Goal: Task Accomplishment & Management: Use online tool/utility

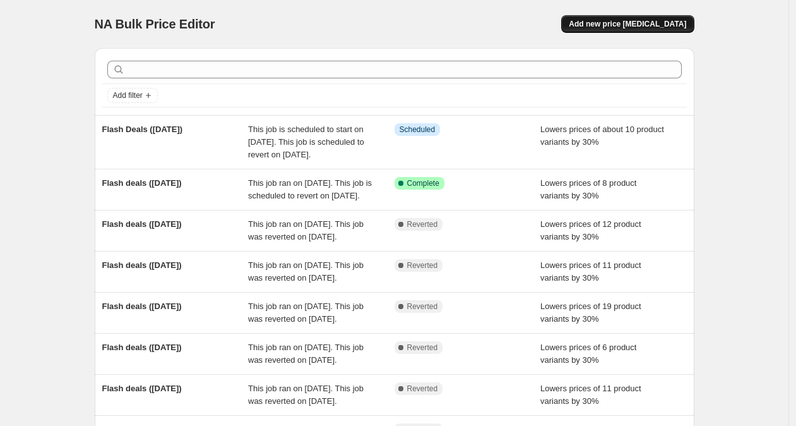
click at [678, 28] on span "Add new price [MEDICAL_DATA]" at bounding box center [627, 24] width 117 height 10
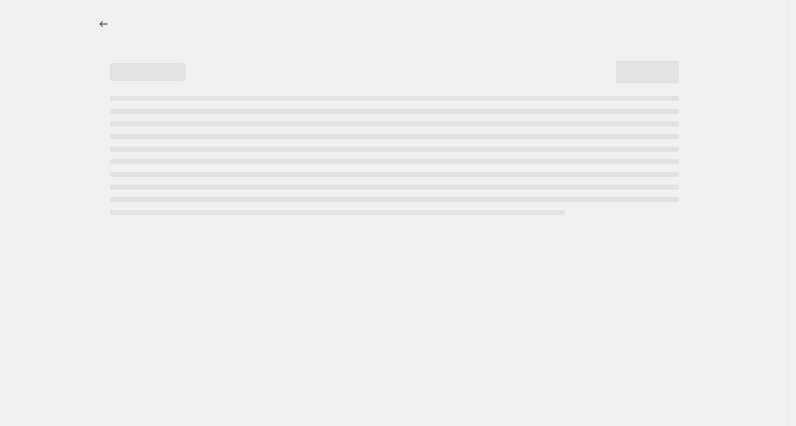
select select "percentage"
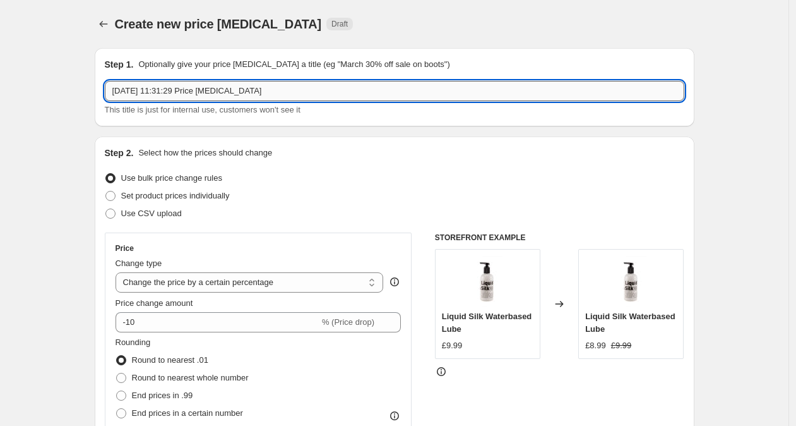
click at [276, 92] on input "[DATE] 11:31:29 Price [MEDICAL_DATA]" at bounding box center [395, 91] width 580 height 20
drag, startPoint x: 250, startPoint y: 89, endPoint x: 121, endPoint y: 77, distance: 129.4
click at [121, 78] on div "Step 1. Optionally give your price [MEDICAL_DATA] a title (eg "March 30% off sa…" at bounding box center [395, 87] width 580 height 58
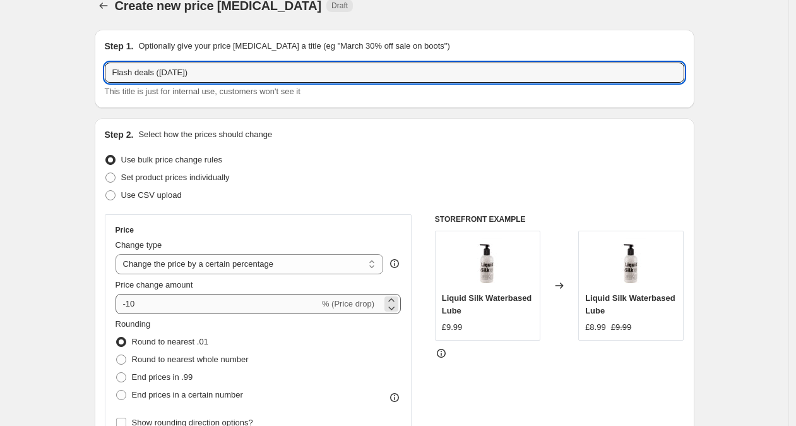
scroll to position [21, 0]
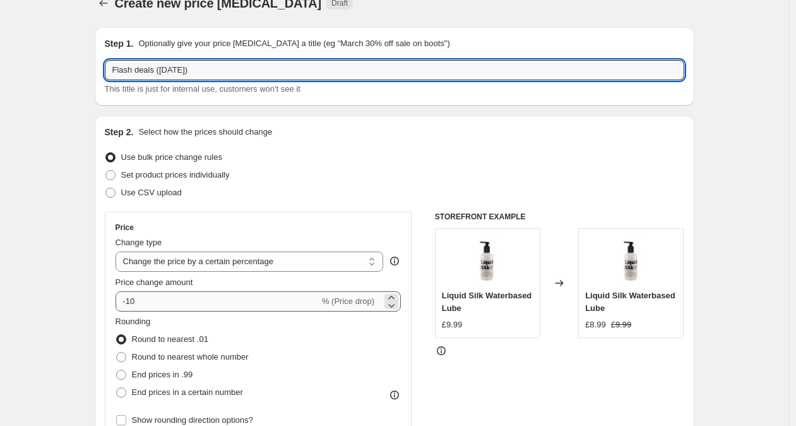
type input "Flash deals ([DATE])"
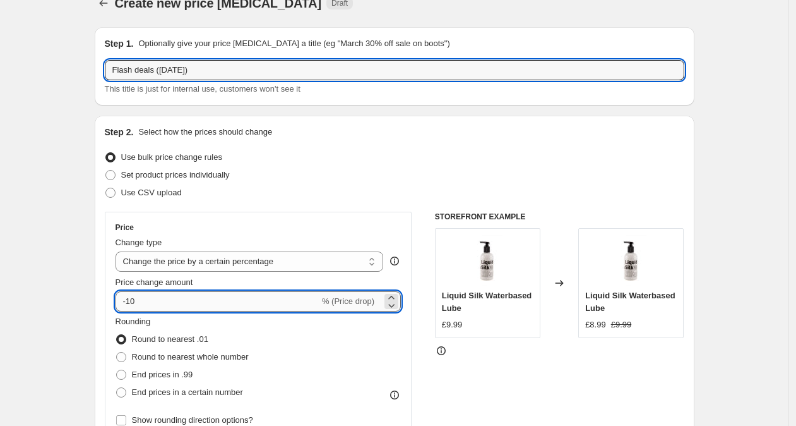
click at [134, 301] on input "-10" at bounding box center [218, 301] width 204 height 20
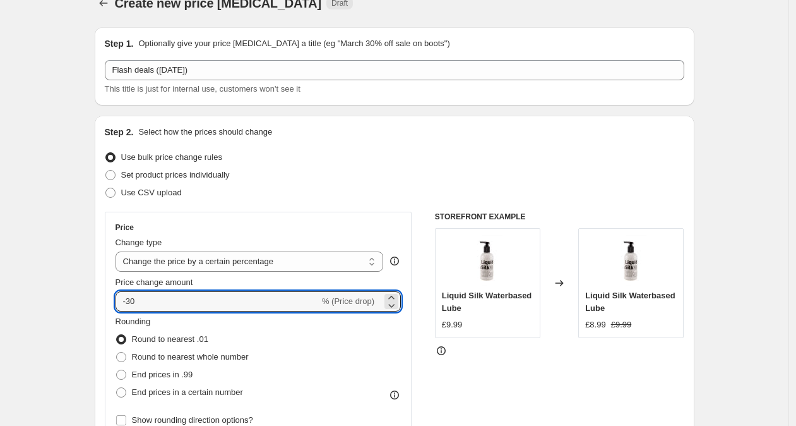
type input "-30"
click at [290, 153] on div "Use bulk price change rules" at bounding box center [395, 157] width 580 height 18
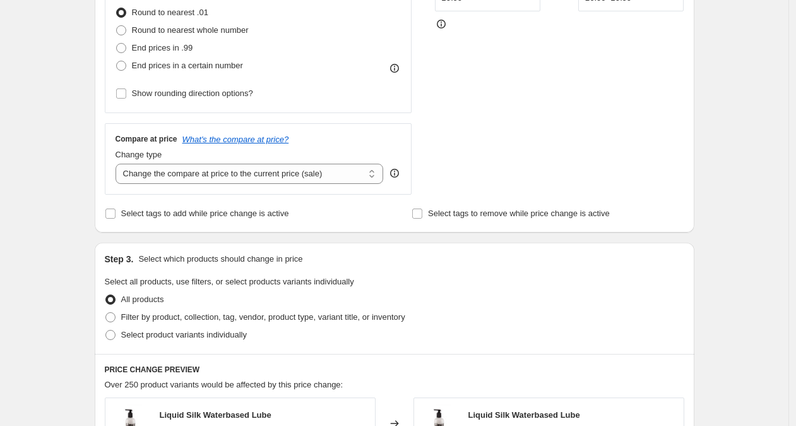
scroll to position [363, 0]
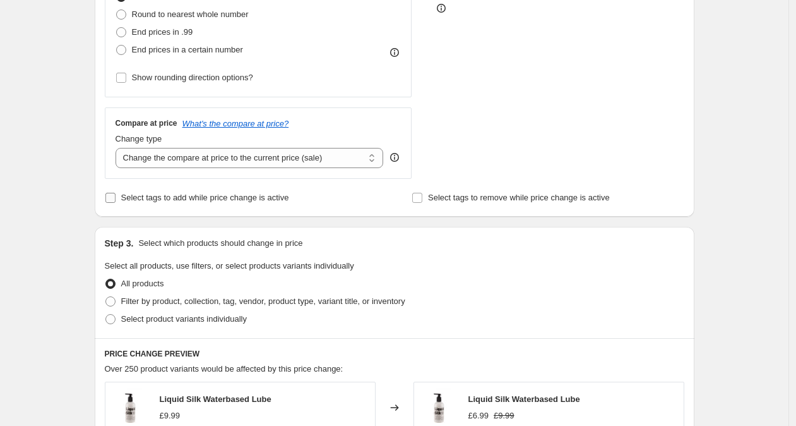
click at [279, 203] on span "Select tags to add while price change is active" at bounding box center [205, 197] width 168 height 13
click at [116, 203] on input "Select tags to add while price change is active" at bounding box center [110, 198] width 10 height 10
checkbox input "true"
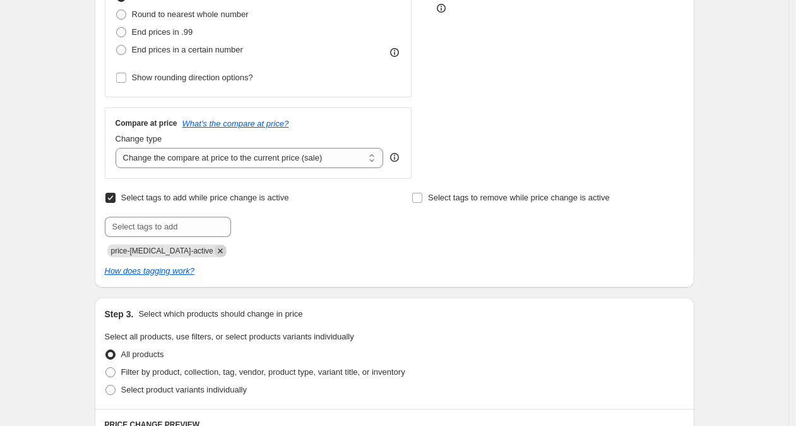
click at [215, 250] on icon "Remove price-change-job-active" at bounding box center [220, 250] width 11 height 11
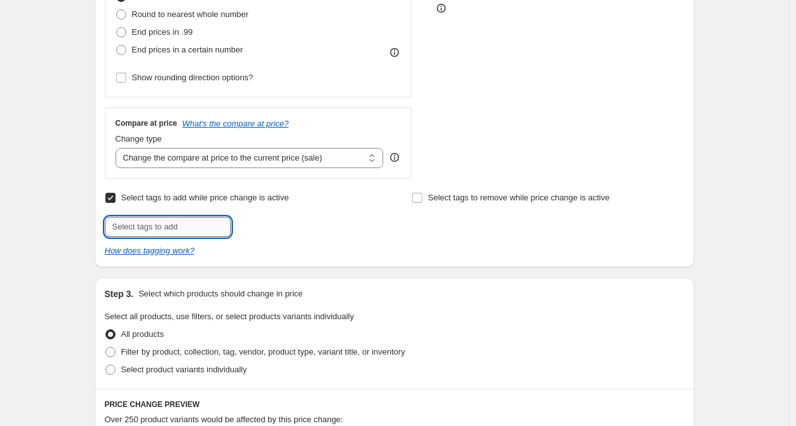
click at [198, 229] on input "text" at bounding box center [168, 227] width 126 height 20
type input "flash-deals"
drag, startPoint x: 291, startPoint y: 226, endPoint x: 315, endPoint y: 235, distance: 26.2
click at [291, 226] on span "flash-deals" at bounding box center [278, 225] width 40 height 9
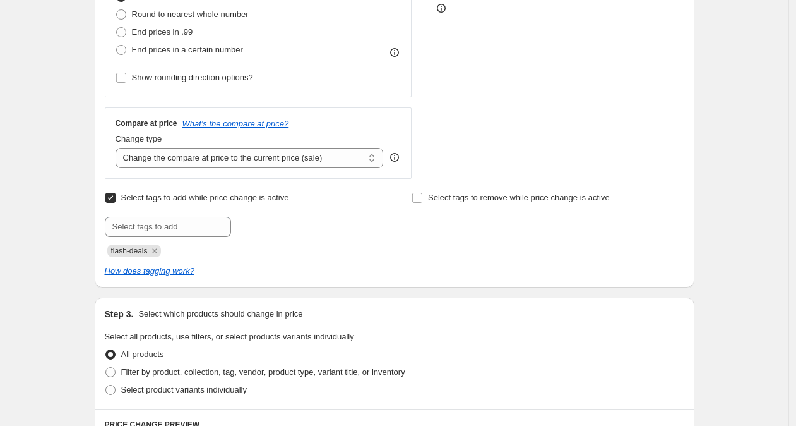
click at [418, 244] on div "Select tags to remove while price change is active" at bounding box center [548, 223] width 272 height 68
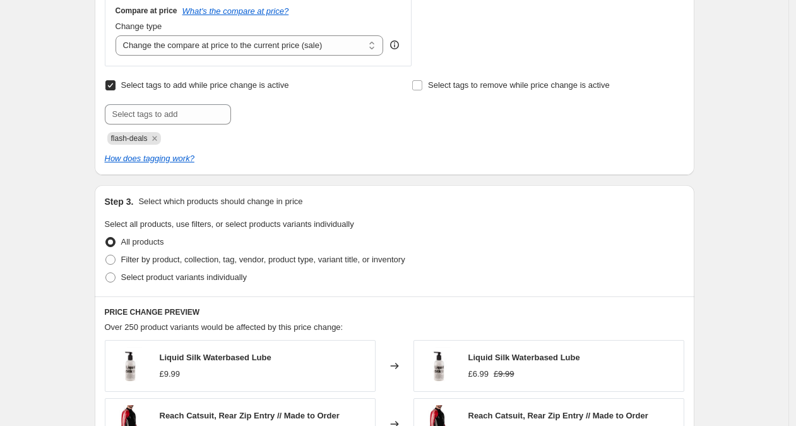
scroll to position [615, 0]
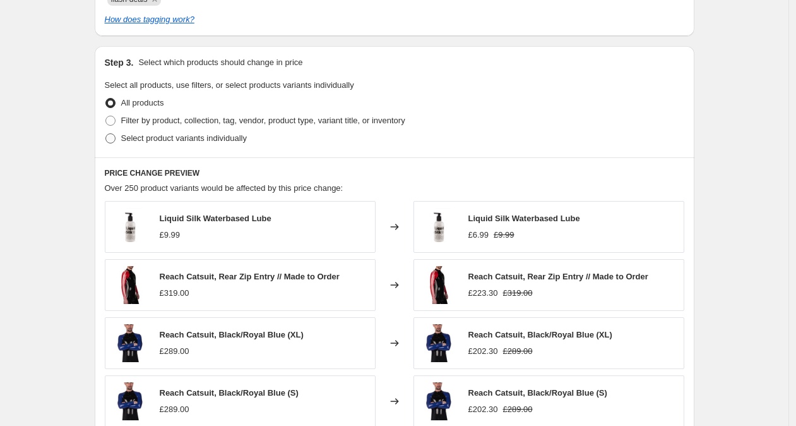
click at [216, 141] on span "Select product variants individually" at bounding box center [184, 137] width 126 height 9
click at [106, 134] on input "Select product variants individually" at bounding box center [105, 133] width 1 height 1
radio input "true"
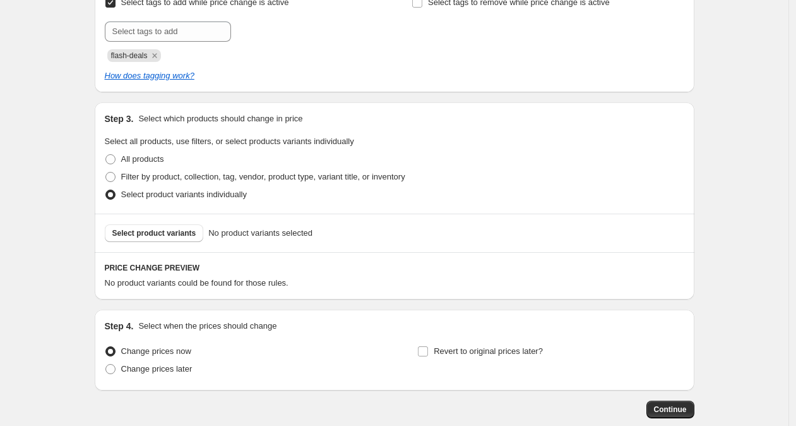
scroll to position [628, 0]
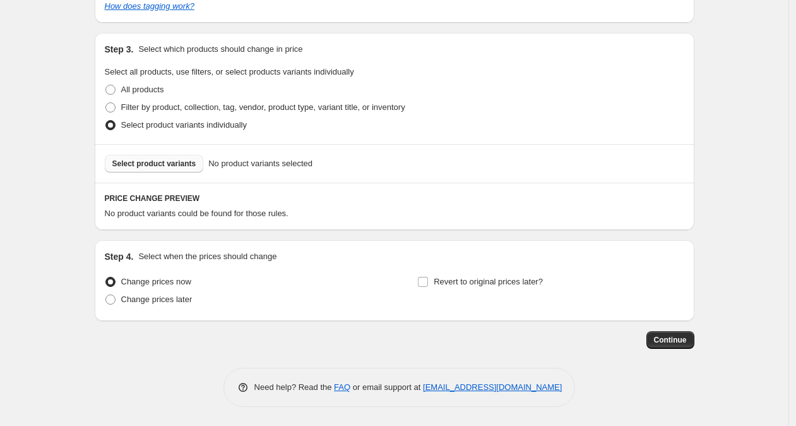
click at [183, 166] on span "Select product variants" at bounding box center [154, 164] width 84 height 10
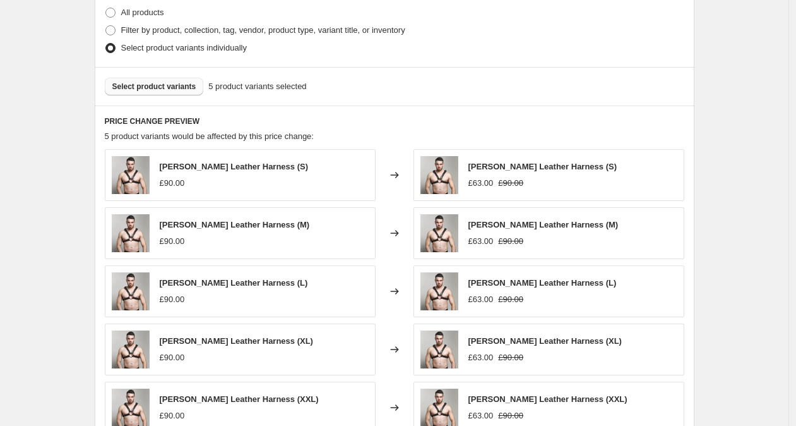
scroll to position [702, 0]
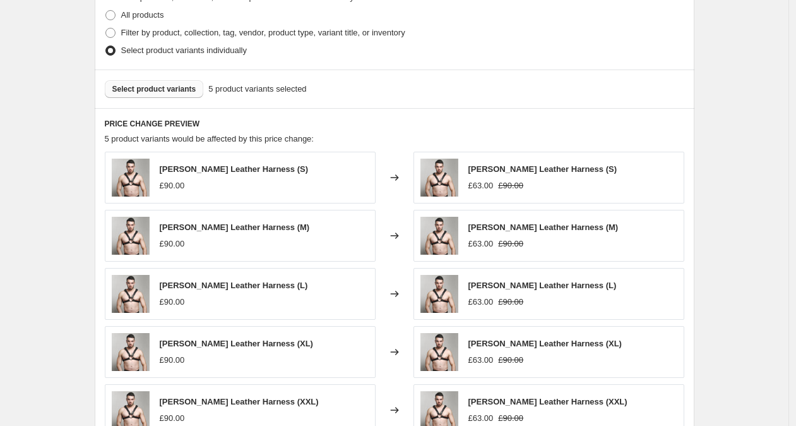
click at [183, 89] on span "Select product variants" at bounding box center [154, 89] width 84 height 10
click at [187, 93] on button "Select product variants" at bounding box center [154, 89] width 99 height 18
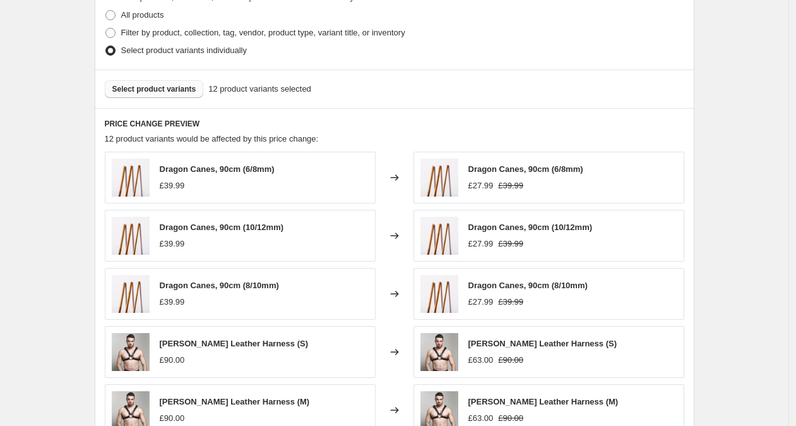
click at [160, 82] on button "Select product variants" at bounding box center [154, 89] width 99 height 18
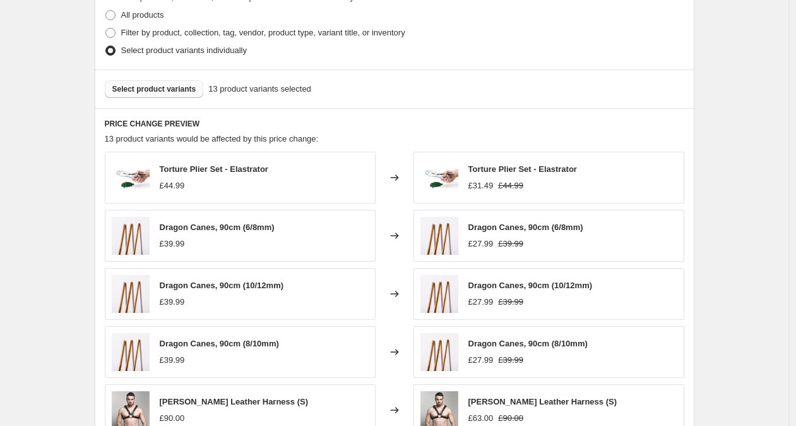
click at [181, 88] on span "Select product variants" at bounding box center [154, 89] width 84 height 10
click at [169, 92] on span "Select product variants" at bounding box center [154, 89] width 84 height 10
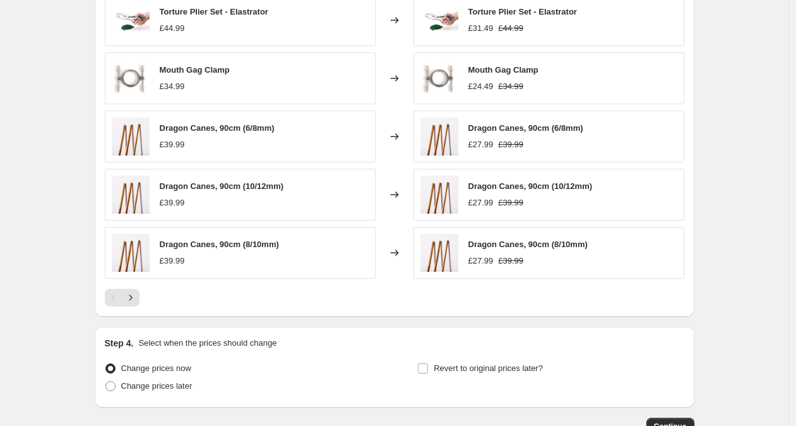
scroll to position [862, 0]
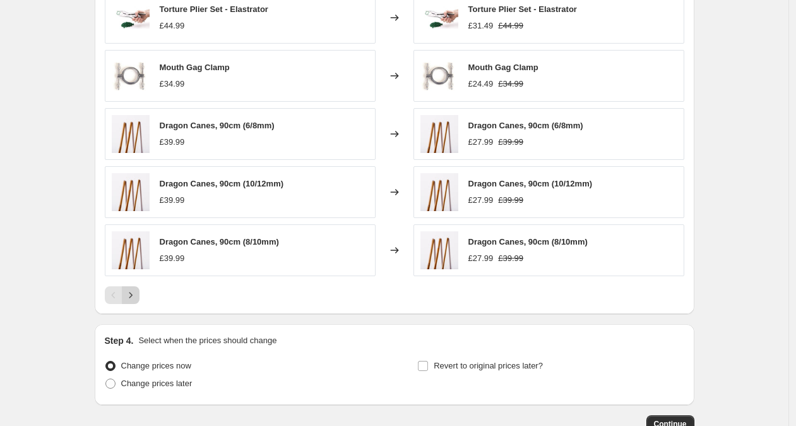
click at [136, 294] on icon "Next" at bounding box center [130, 295] width 13 height 13
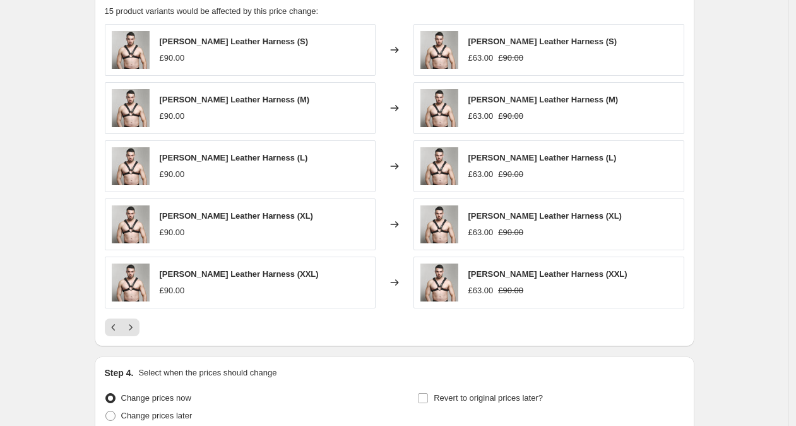
scroll to position [826, 0]
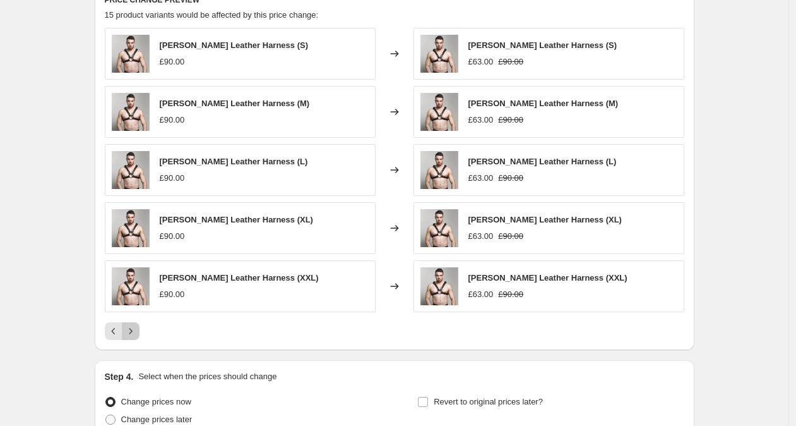
click at [131, 332] on icon "Next" at bounding box center [130, 331] width 13 height 13
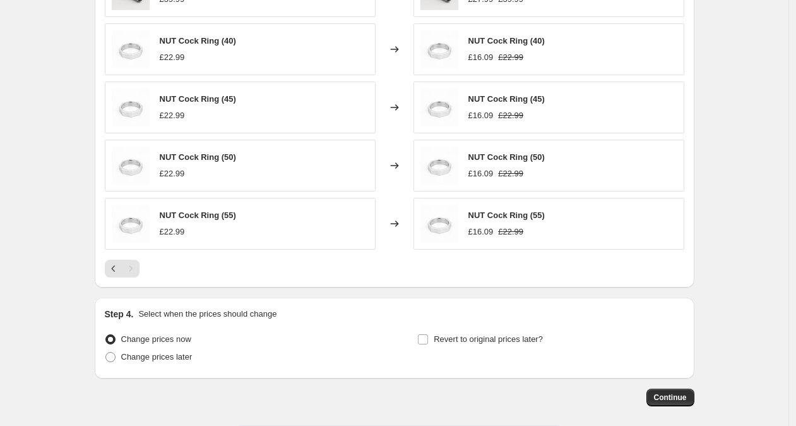
scroll to position [946, 0]
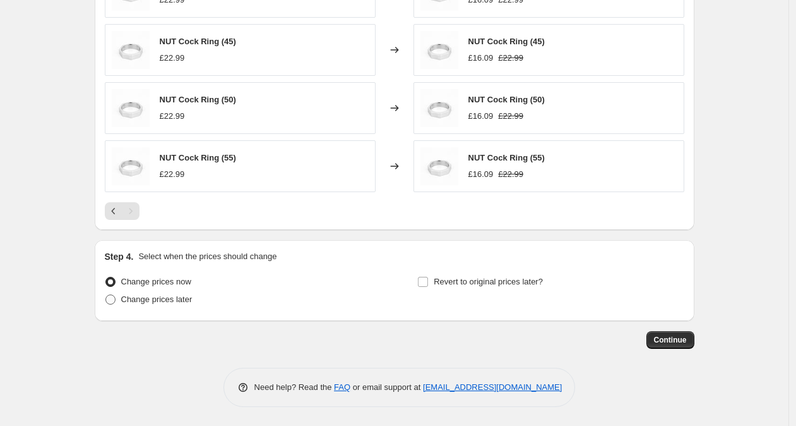
click at [188, 299] on span "Change prices later" at bounding box center [156, 298] width 71 height 9
click at [106, 295] on input "Change prices later" at bounding box center [105, 294] width 1 height 1
radio input "true"
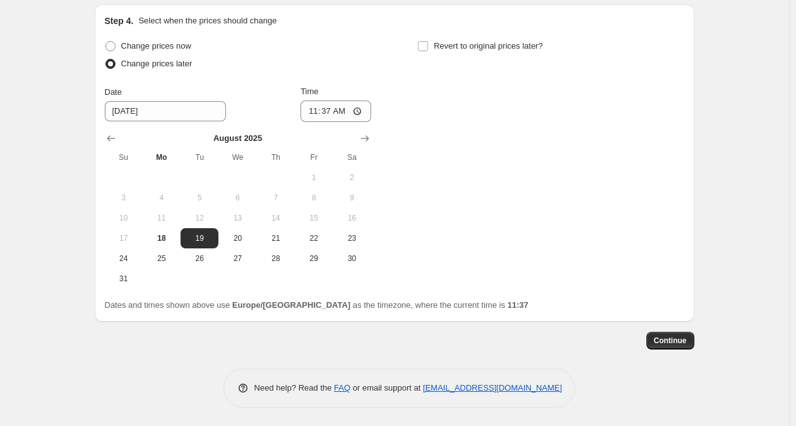
scroll to position [1182, 0]
click at [245, 257] on span "27" at bounding box center [238, 258] width 28 height 10
type input "[DATE]"
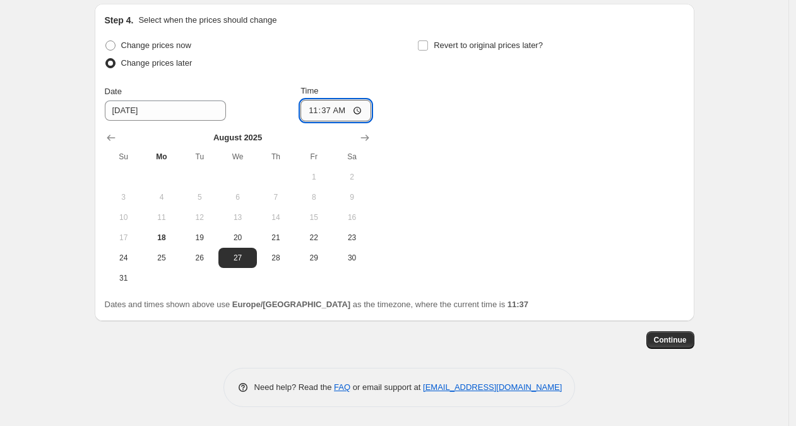
click at [325, 110] on input "11:37" at bounding box center [336, 110] width 71 height 21
type input "10:00"
click at [426, 44] on input "Revert to original prices later?" at bounding box center [423, 45] width 10 height 10
checkbox input "true"
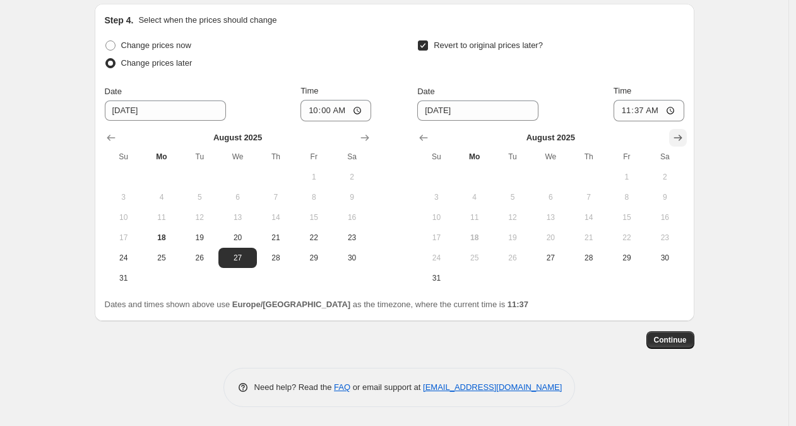
click at [677, 140] on icon "Show next month, September 2025" at bounding box center [678, 137] width 13 height 13
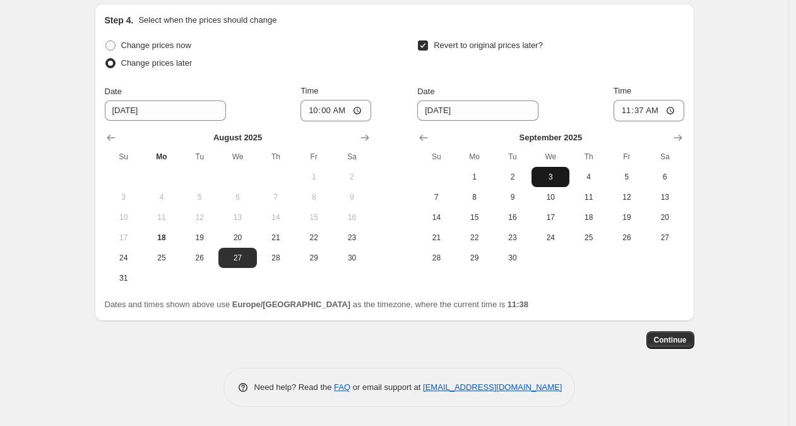
click at [548, 177] on span "3" at bounding box center [551, 177] width 28 height 10
type input "[DATE]"
click at [639, 114] on input "11:37" at bounding box center [649, 110] width 71 height 21
type input "09:00"
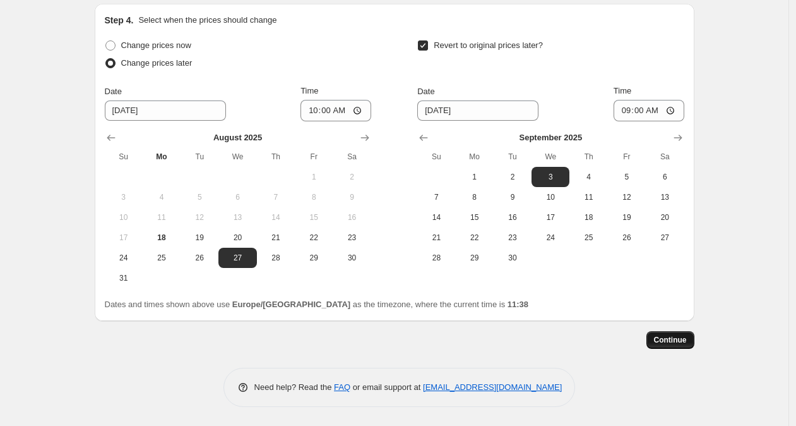
click at [695, 344] on button "Continue" at bounding box center [671, 340] width 48 height 18
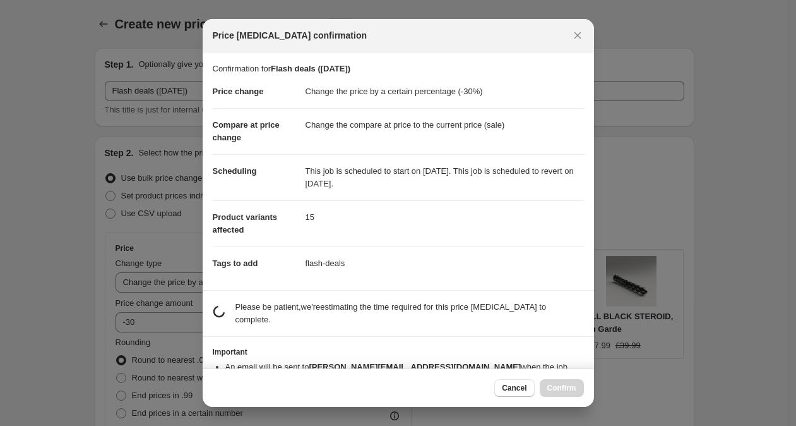
scroll to position [0, 0]
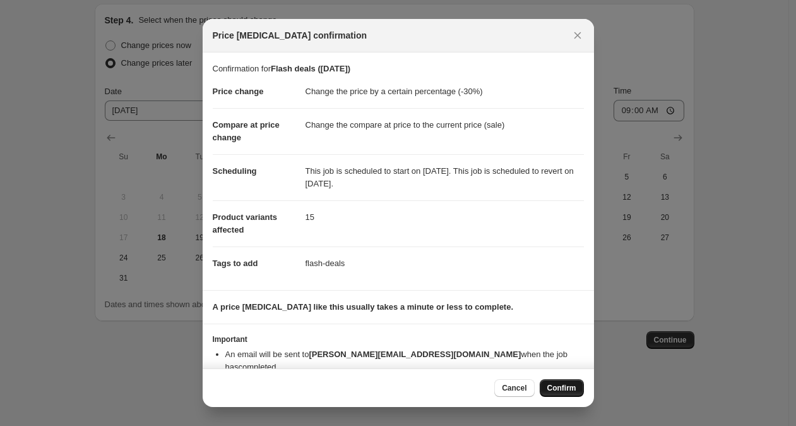
click at [561, 388] on span "Confirm" at bounding box center [562, 388] width 29 height 10
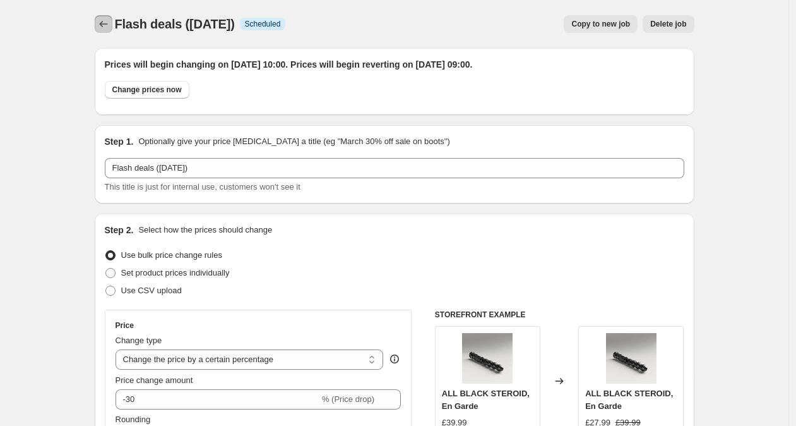
click at [107, 26] on icon "Price change jobs" at bounding box center [103, 24] width 13 height 13
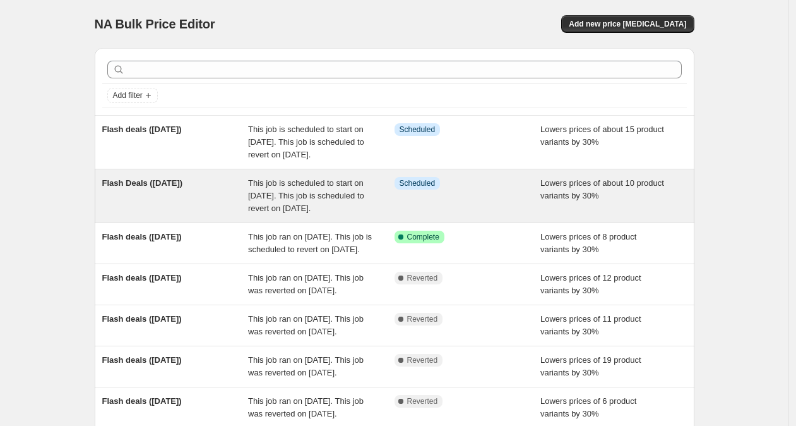
click at [394, 215] on div "This job is scheduled to start on [DATE]. This job is scheduled to revert on [D…" at bounding box center [321, 196] width 147 height 38
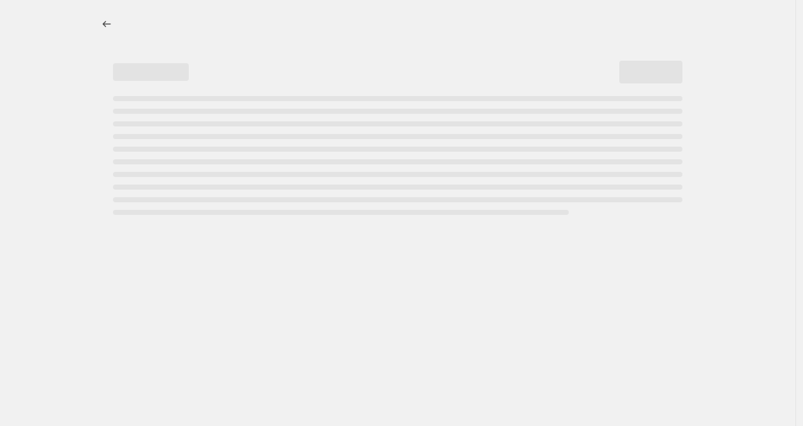
select select "percentage"
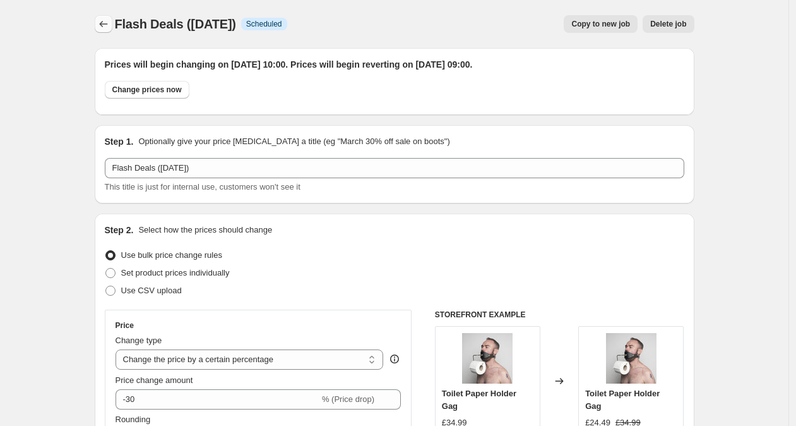
click at [107, 25] on icon "Price change jobs" at bounding box center [103, 24] width 13 height 13
